Goal: Obtain resource: Download file/media

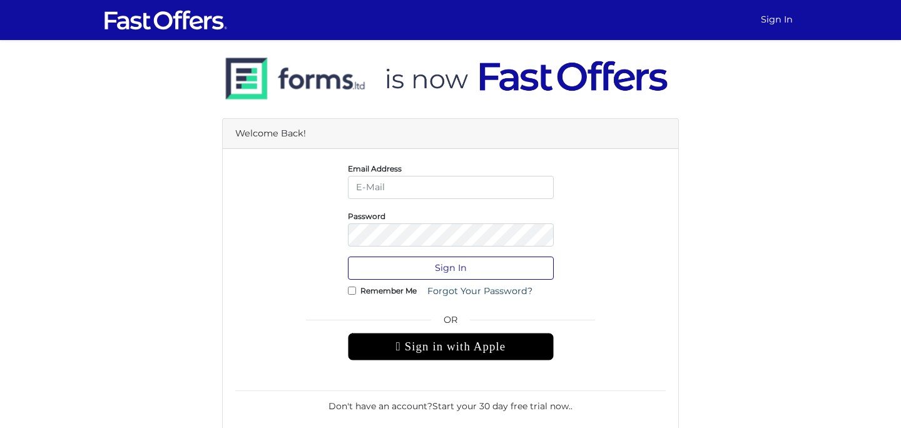
type input "[EMAIL_ADDRESS][DOMAIN_NAME]"
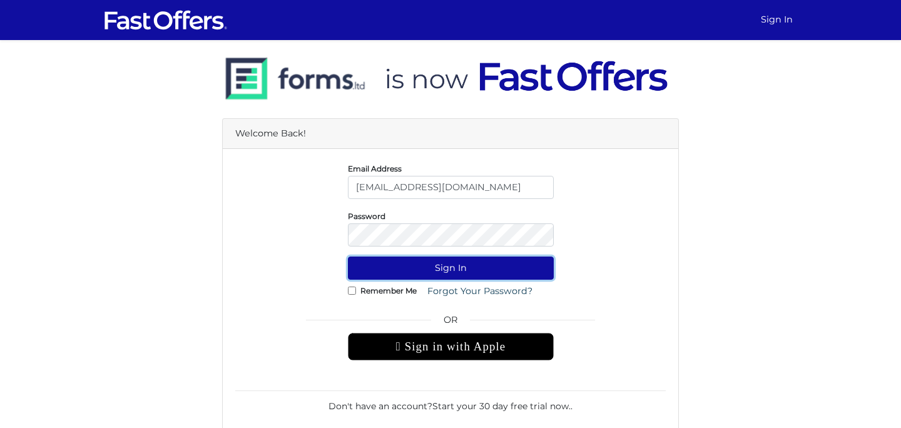
click at [455, 271] on button "Sign In" at bounding box center [451, 267] width 206 height 23
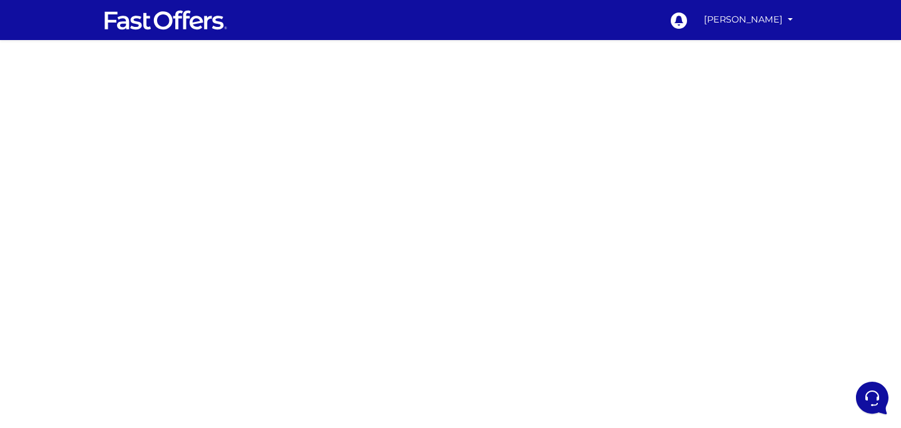
click at [774, 207] on div at bounding box center [450, 352] width 901 height 625
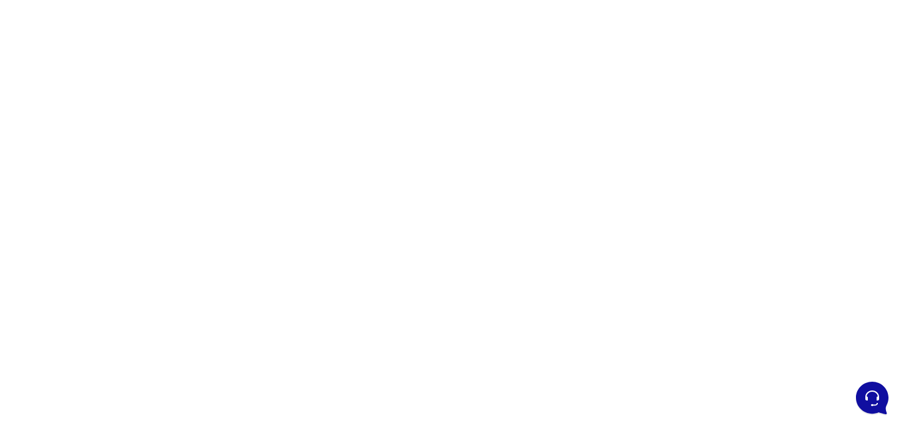
scroll to position [64, 0]
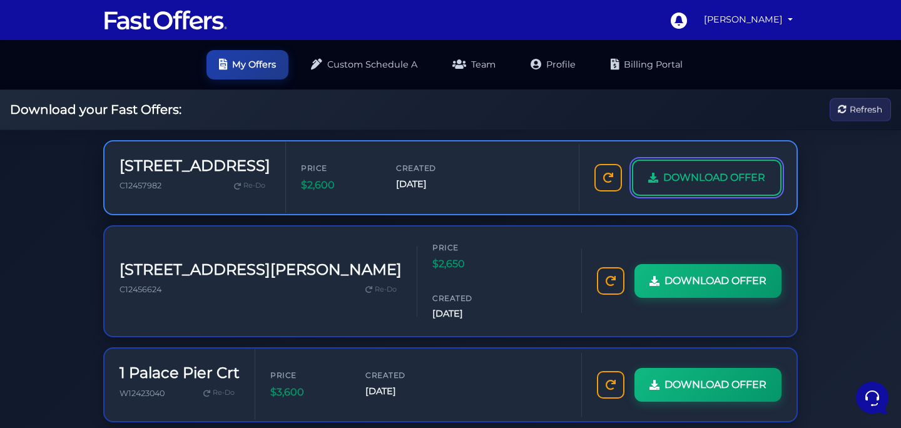
click at [709, 181] on span "DOWNLOAD OFFER" at bounding box center [714, 177] width 102 height 16
